Goal: Understand process/instructions: Learn how to perform a task or action

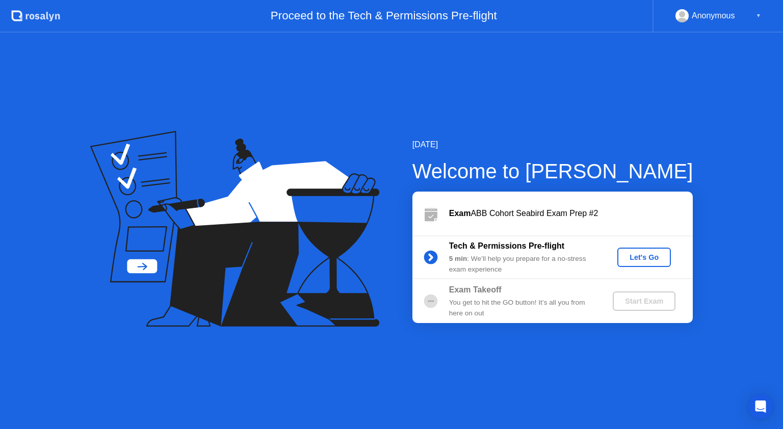
click at [634, 257] on div "Let's Go" at bounding box center [643, 257] width 45 height 8
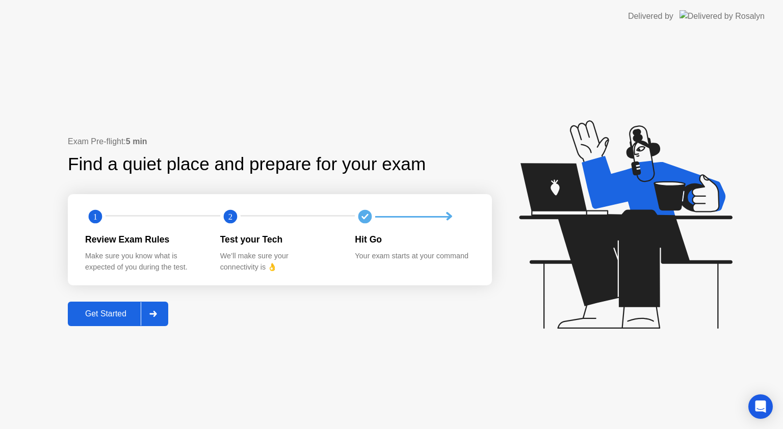
click at [98, 317] on div "Get Started" at bounding box center [106, 313] width 70 height 9
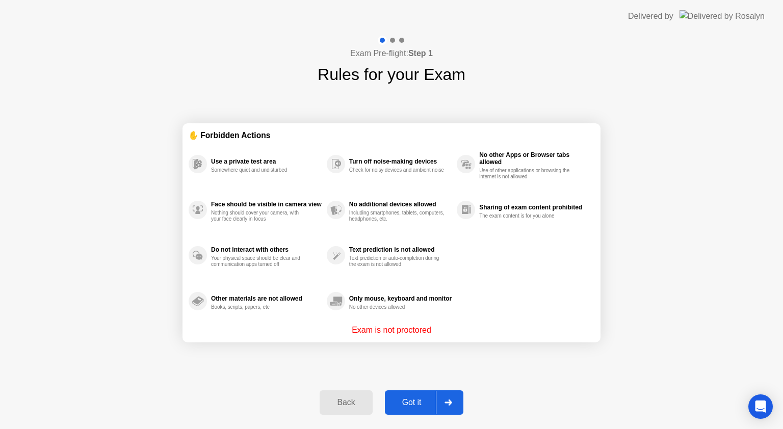
click at [410, 395] on button "Got it" at bounding box center [424, 402] width 79 height 24
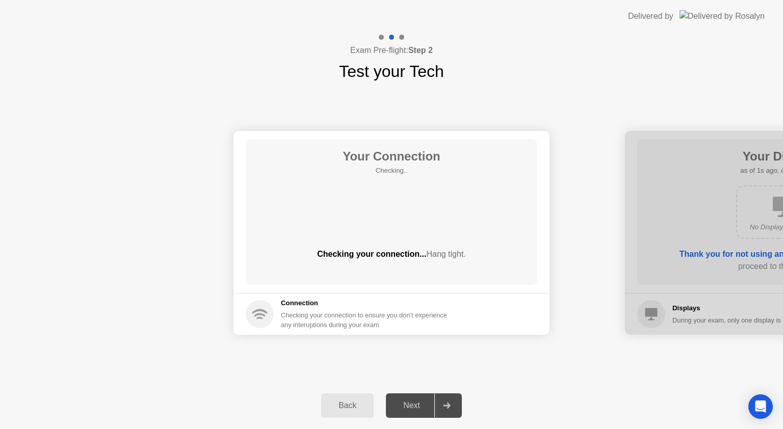
click at [409, 406] on div "Next" at bounding box center [411, 405] width 45 height 9
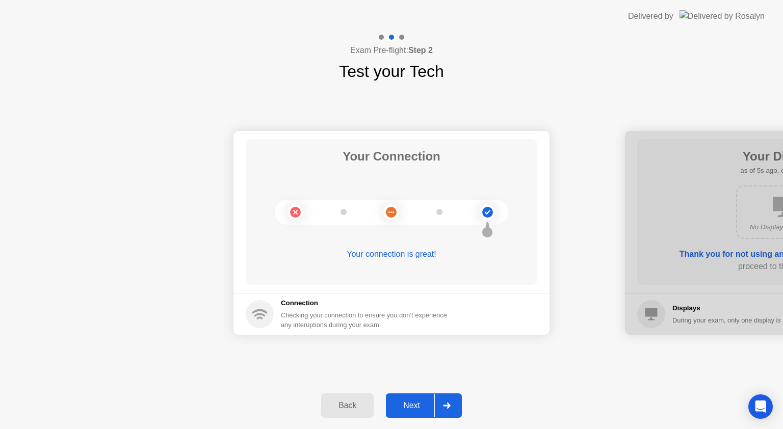
click at [409, 406] on div "Next" at bounding box center [411, 405] width 45 height 9
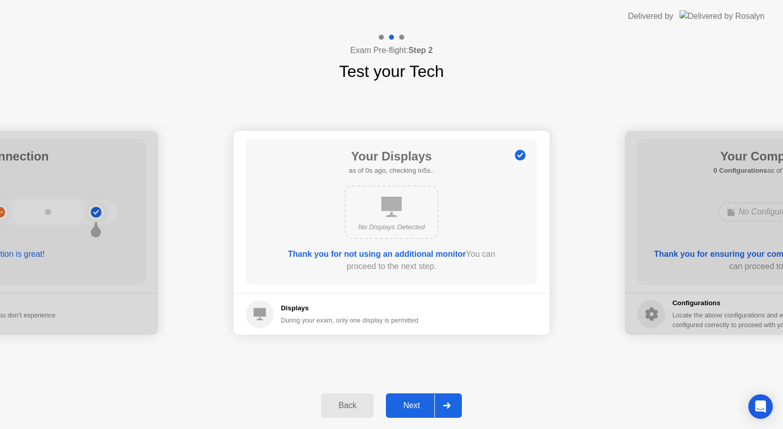
click at [409, 406] on div "Next" at bounding box center [411, 405] width 45 height 9
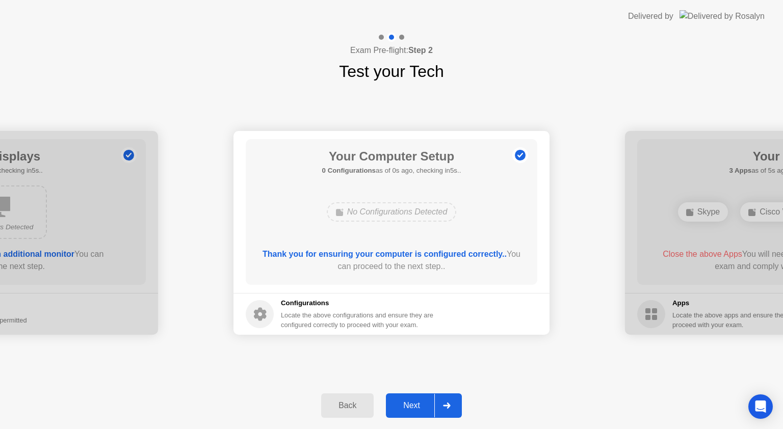
click at [409, 406] on div "Next" at bounding box center [411, 405] width 45 height 9
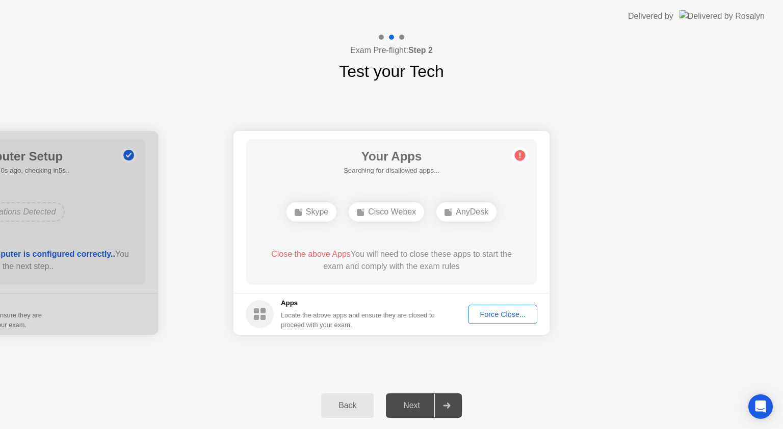
click at [409, 406] on div "Next" at bounding box center [411, 405] width 45 height 9
click at [506, 310] on div "Force Close..." at bounding box center [503, 314] width 62 height 8
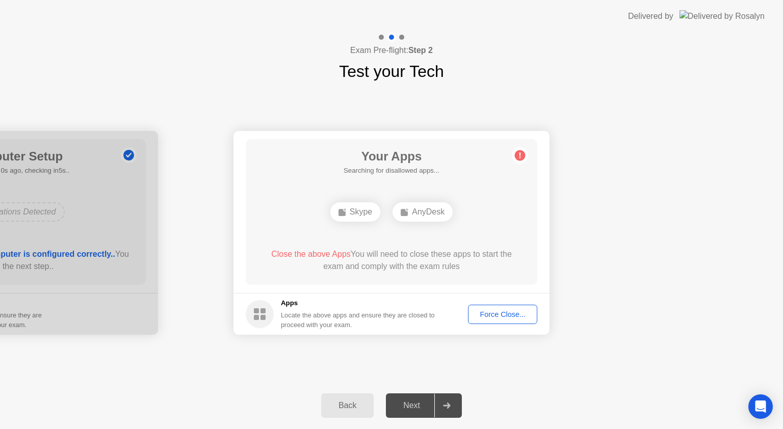
click at [518, 317] on div "Force Close..." at bounding box center [503, 314] width 62 height 8
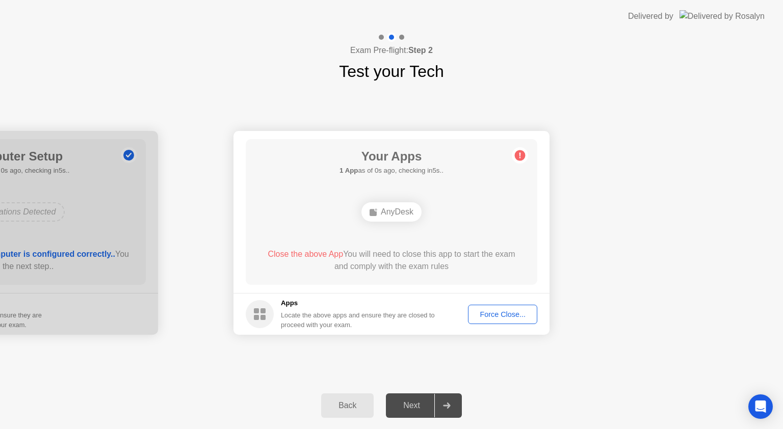
click at [410, 408] on div "Next" at bounding box center [411, 405] width 45 height 9
click at [515, 314] on div "Force Close..." at bounding box center [503, 314] width 62 height 8
click at [518, 307] on button "Force Close..." at bounding box center [502, 314] width 69 height 19
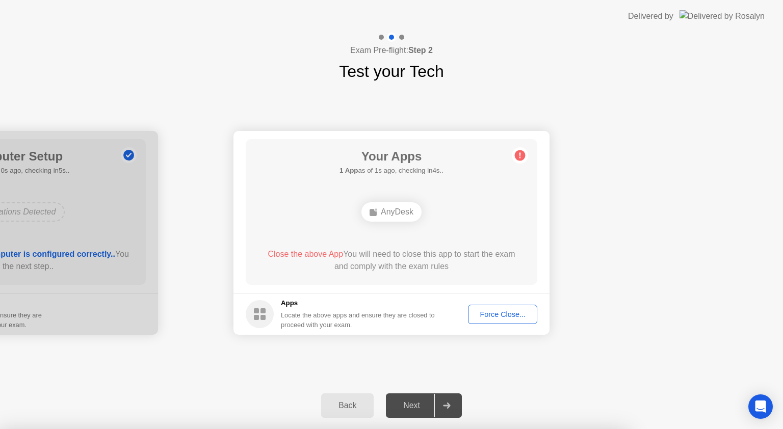
click at [509, 316] on div "Force Close..." at bounding box center [503, 314] width 62 height 8
